Goal: Find specific page/section: Find specific page/section

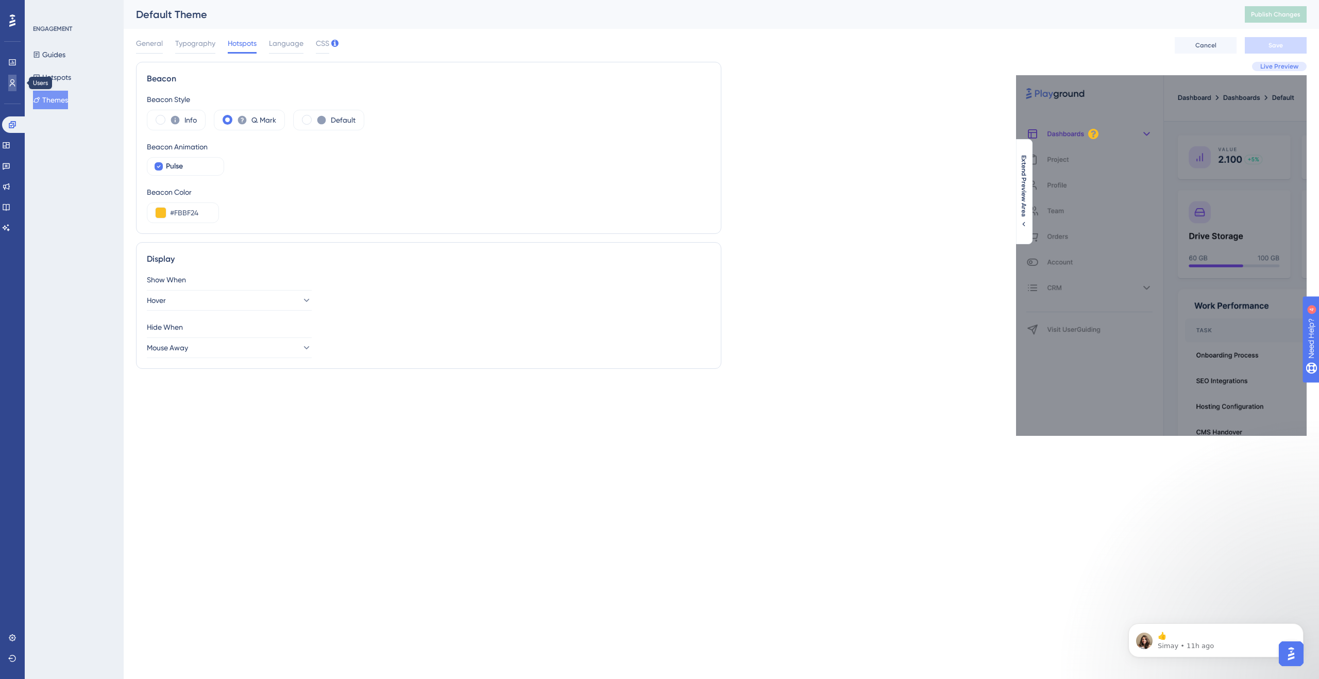
click at [14, 88] on link at bounding box center [12, 83] width 8 height 16
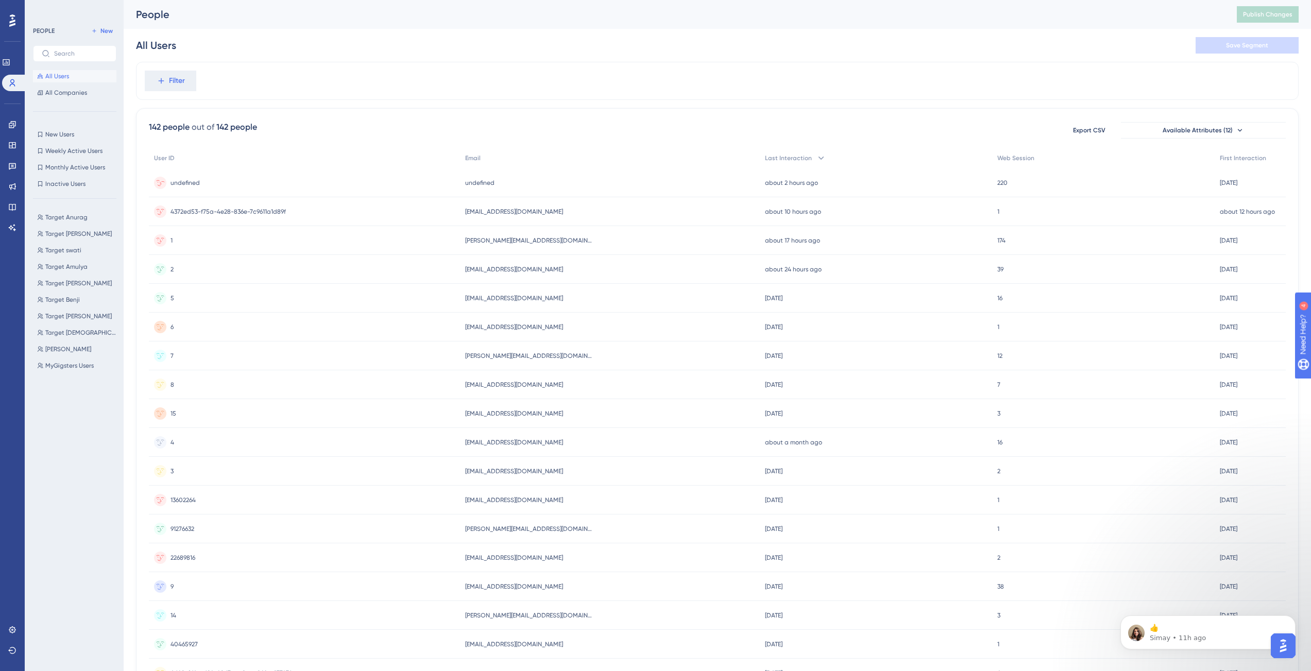
click at [210, 183] on div "undefined undefined" at bounding box center [304, 182] width 311 height 29
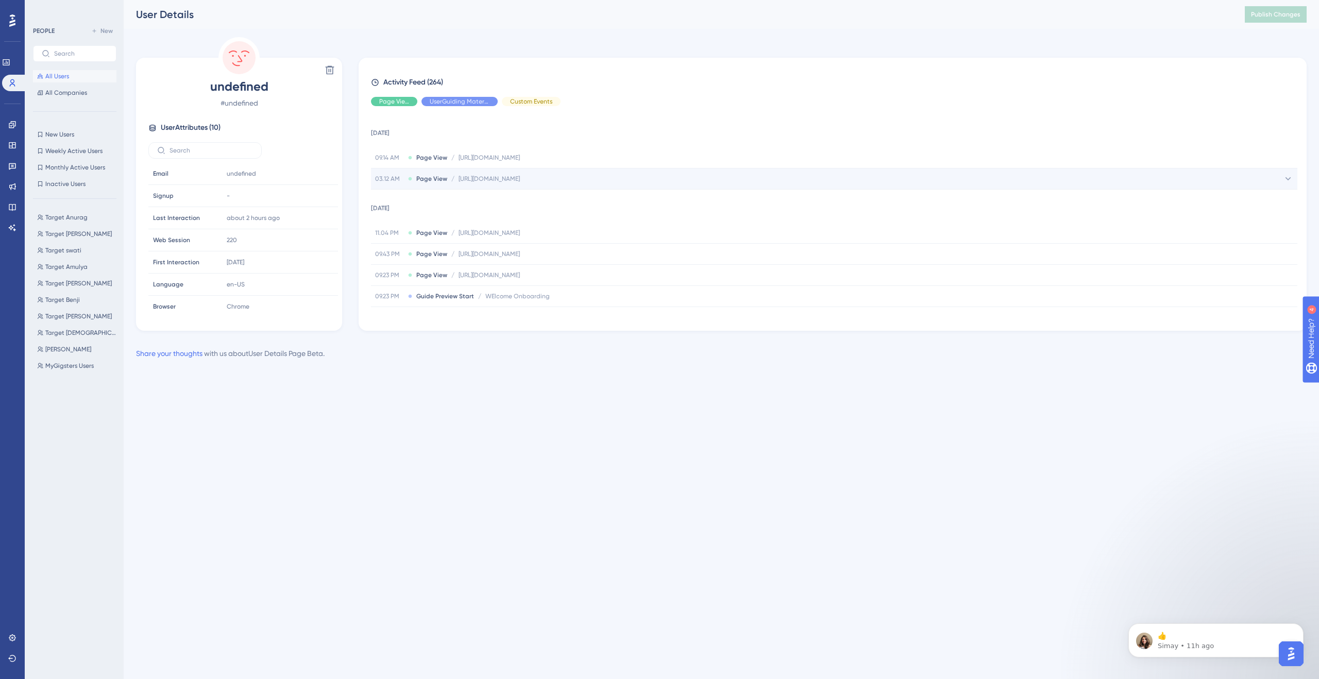
drag, startPoint x: 457, startPoint y: 180, endPoint x: 596, endPoint y: 186, distance: 139.8
click at [596, 186] on div "03.12 AM Page View / [URL][DOMAIN_NAME] [URL][DOMAIN_NAME]" at bounding box center [834, 178] width 926 height 21
copy span "[URL][DOMAIN_NAME]"
click at [73, 75] on button "All Users" at bounding box center [74, 76] width 83 height 12
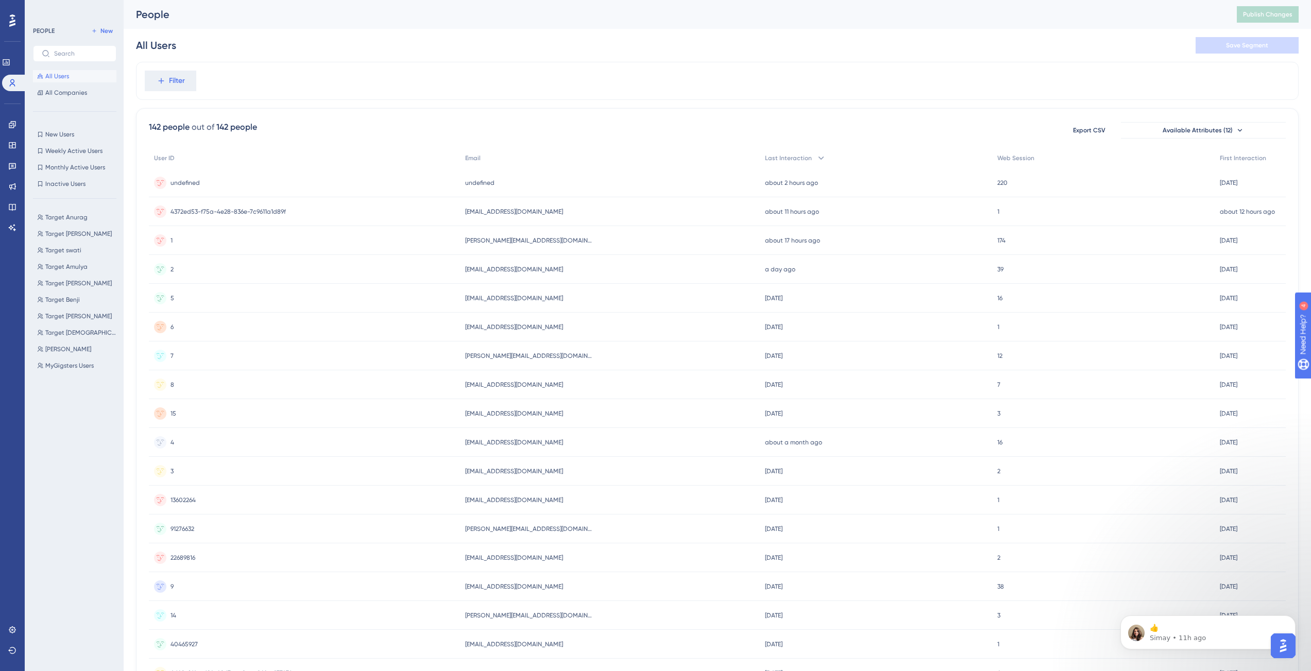
scroll to position [1765, 0]
